Goal: Information Seeking & Learning: Learn about a topic

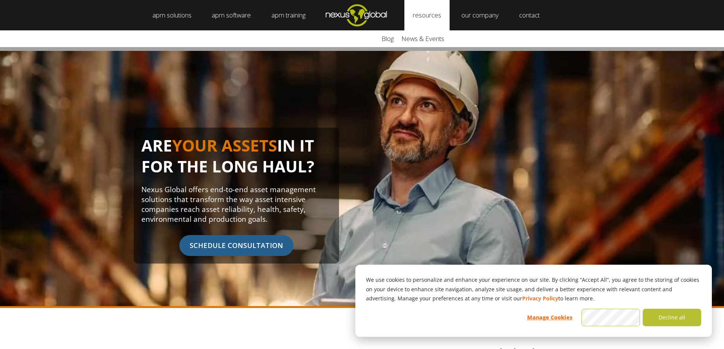
click at [437, 17] on link "resources" at bounding box center [427, 15] width 45 height 30
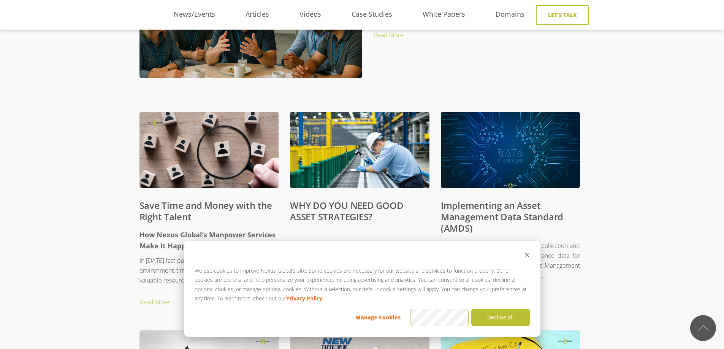
scroll to position [380, 0]
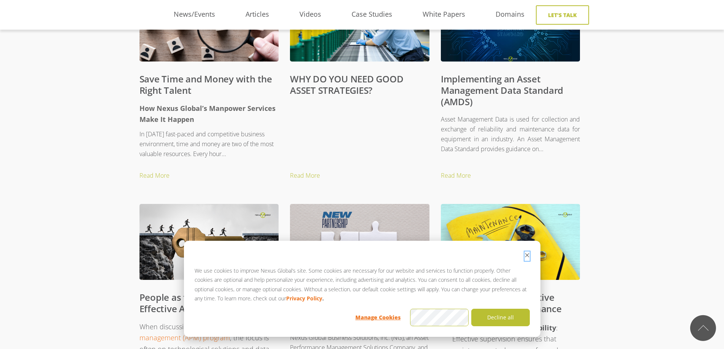
click at [527, 255] on icon "Dismiss cookie banner" at bounding box center [527, 255] width 5 height 5
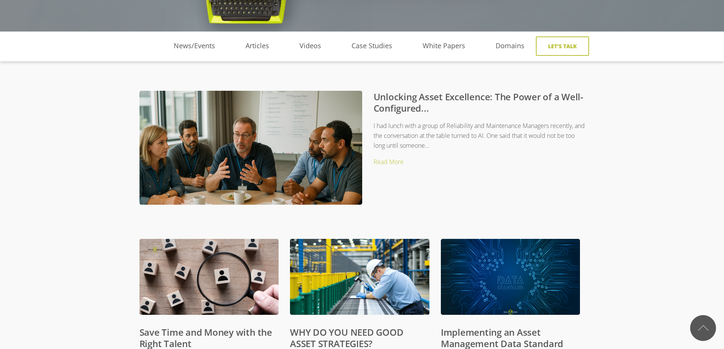
scroll to position [0, 0]
